Goal: Task Accomplishment & Management: Manage account settings

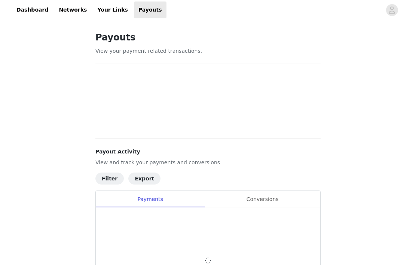
click at [264, 202] on div "Conversions" at bounding box center [263, 199] width 116 height 17
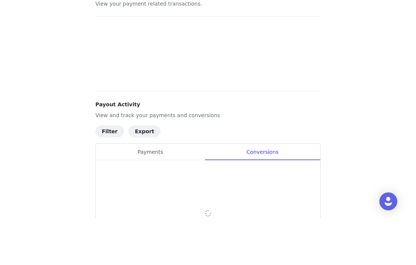
scroll to position [47, 0]
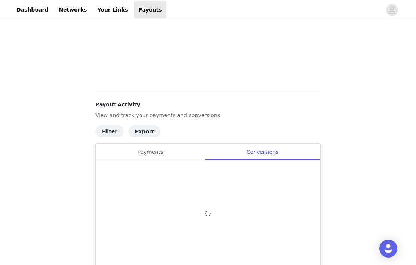
click at [270, 201] on div at bounding box center [208, 213] width 224 height 106
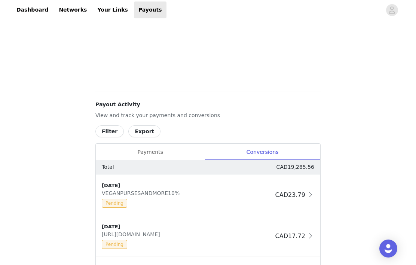
scroll to position [0, 0]
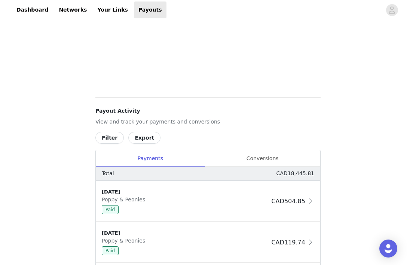
scroll to position [352, 0]
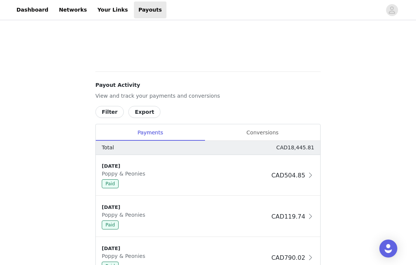
click at [271, 132] on div "Conversions" at bounding box center [263, 132] width 116 height 17
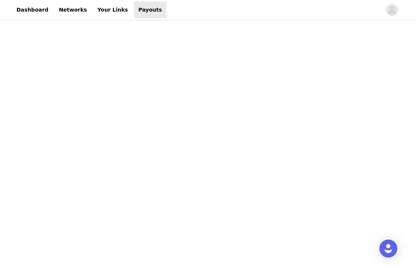
scroll to position [0, 0]
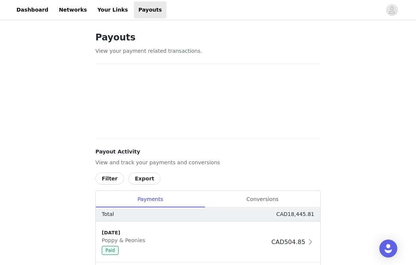
click at [272, 198] on div "Conversions" at bounding box center [263, 199] width 116 height 17
